Goal: Task Accomplishment & Management: Use online tool/utility

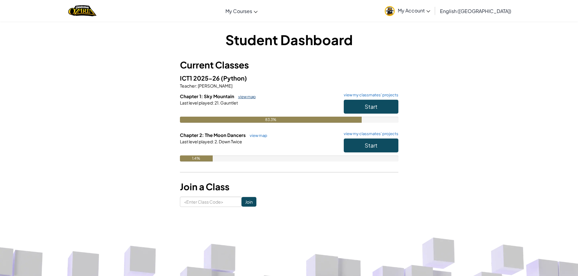
click at [243, 97] on link "view map" at bounding box center [245, 96] width 21 height 5
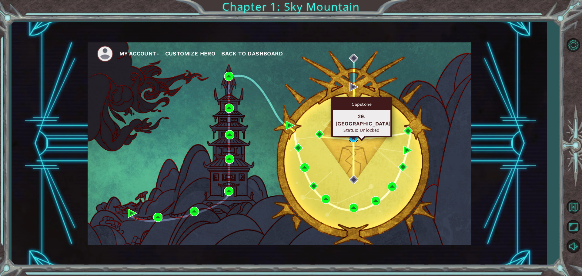
click at [357, 140] on img at bounding box center [353, 137] width 9 height 9
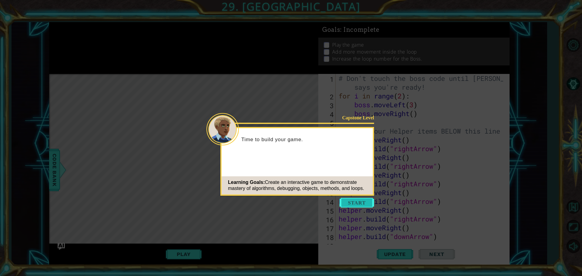
click at [354, 203] on button "Start" at bounding box center [357, 203] width 35 height 10
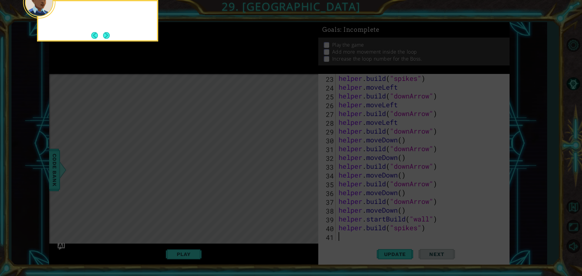
scroll to position [202, 0]
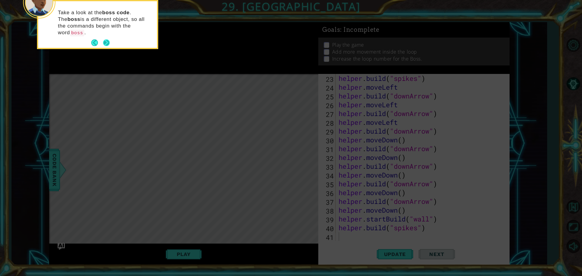
click at [107, 39] on button "Next" at bounding box center [106, 42] width 7 height 7
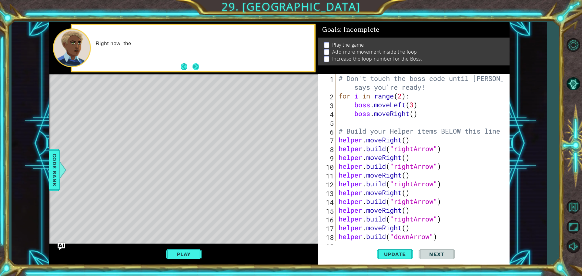
click at [199, 67] on button "Next" at bounding box center [195, 66] width 7 height 7
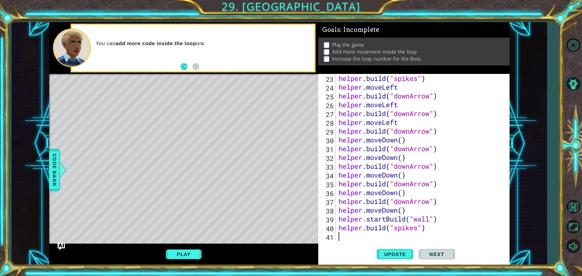
scroll to position [202, 0]
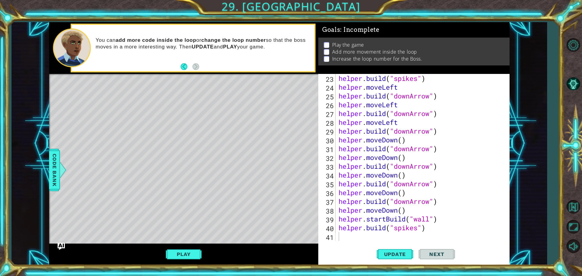
click at [288, 5] on div "1 ההההההההההההההההההההההההההההההההההההההההההההההההההההההההההההההההההההההההההההה…" at bounding box center [291, 138] width 582 height 276
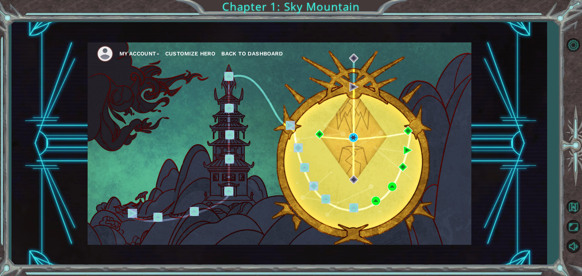
drag, startPoint x: 338, startPoint y: 212, endPoint x: 483, endPoint y: 58, distance: 211.2
click at [483, 58] on div "My Account Customize Hero Back to Dashboard" at bounding box center [280, 143] width 536 height 243
